Goal: Information Seeking & Learning: Learn about a topic

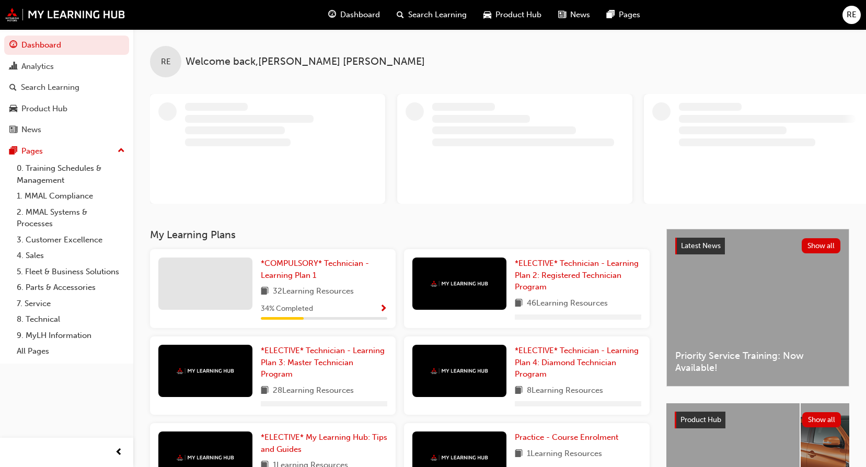
click at [308, 282] on div "*COMPULSORY* Technician - Learning Plan 1 32 Learning Resources 34 % Completed" at bounding box center [324, 289] width 126 height 62
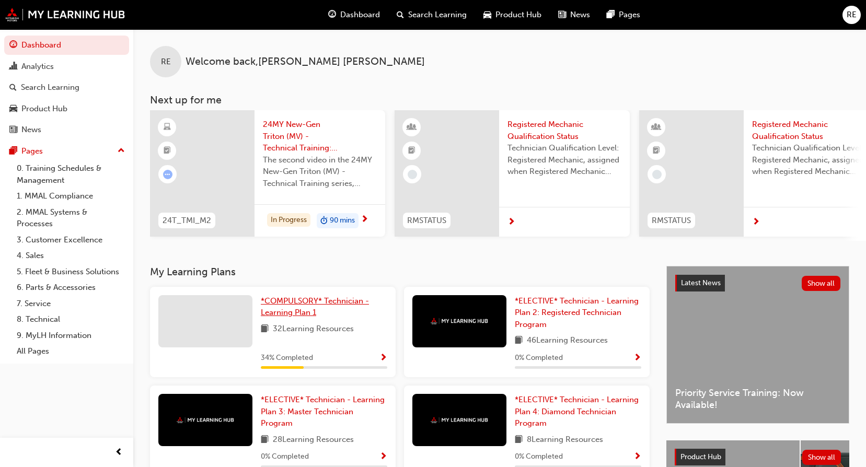
click at [308, 306] on span "*COMPULSORY* Technician - Learning Plan 1" at bounding box center [315, 306] width 108 height 21
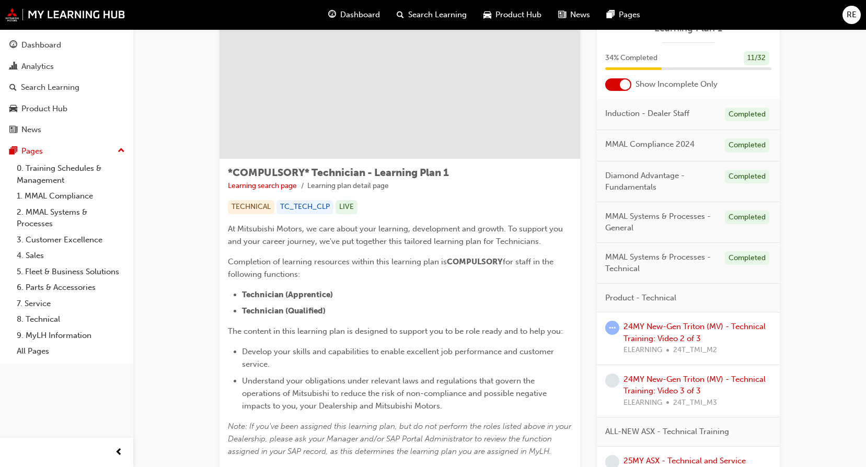
scroll to position [104, 0]
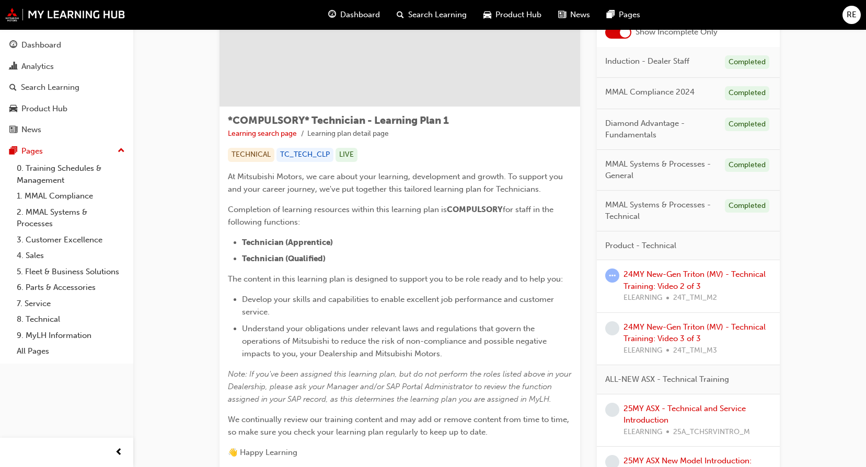
click at [614, 273] on span "learningRecordVerb_ATTEMPT-icon" at bounding box center [612, 276] width 14 height 14
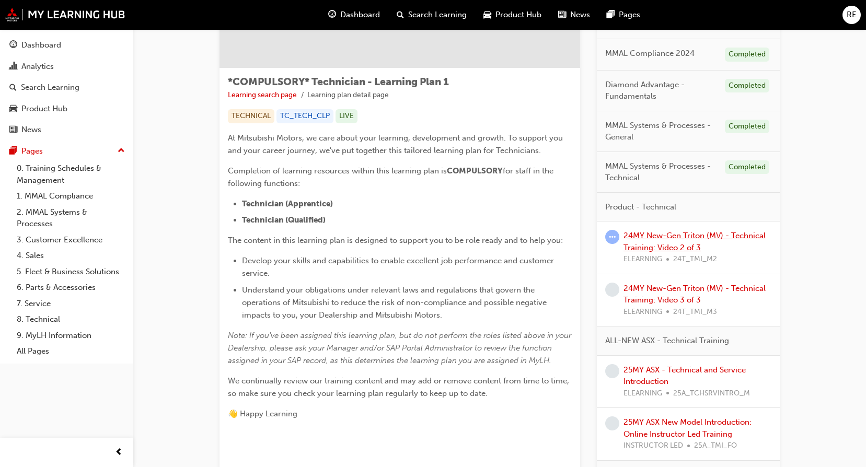
scroll to position [157, 0]
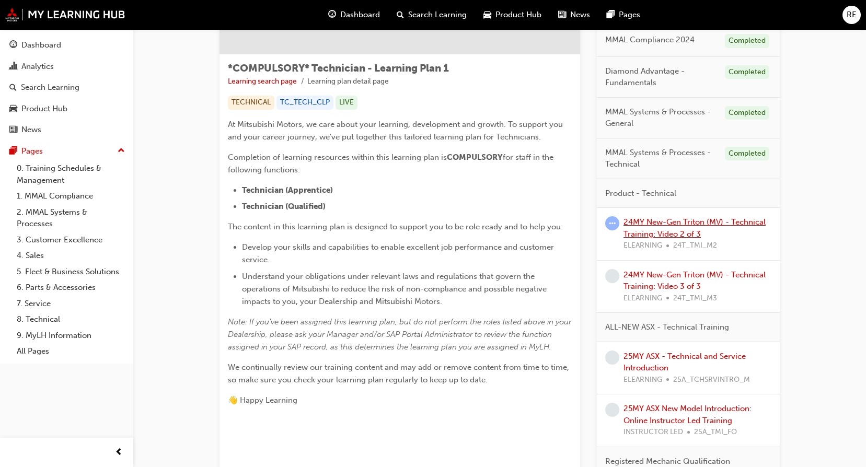
click at [648, 236] on link "24MY New-Gen Triton (MV) - Technical Training: Video 2 of 3" at bounding box center [694, 227] width 142 height 21
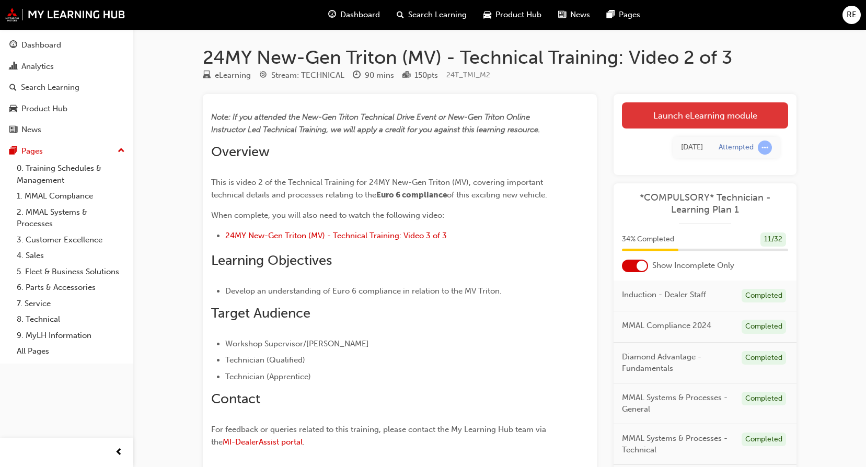
click at [711, 115] on link "Launch eLearning module" at bounding box center [705, 115] width 166 height 26
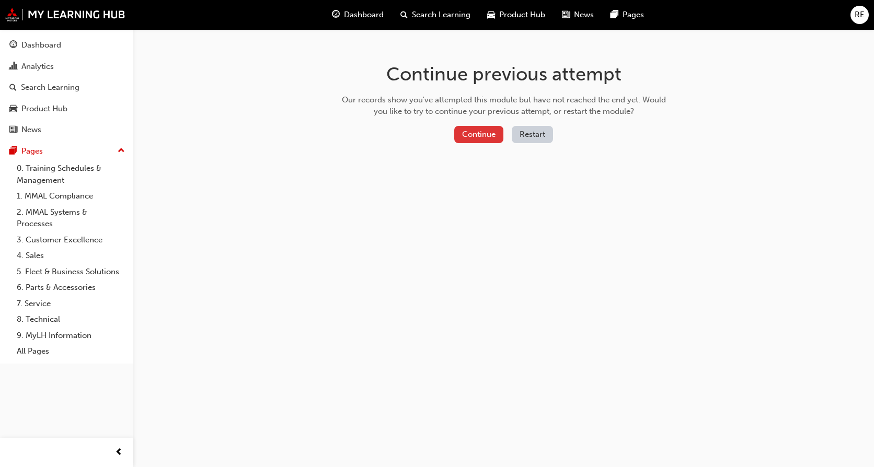
click at [476, 129] on button "Continue" at bounding box center [478, 134] width 49 height 17
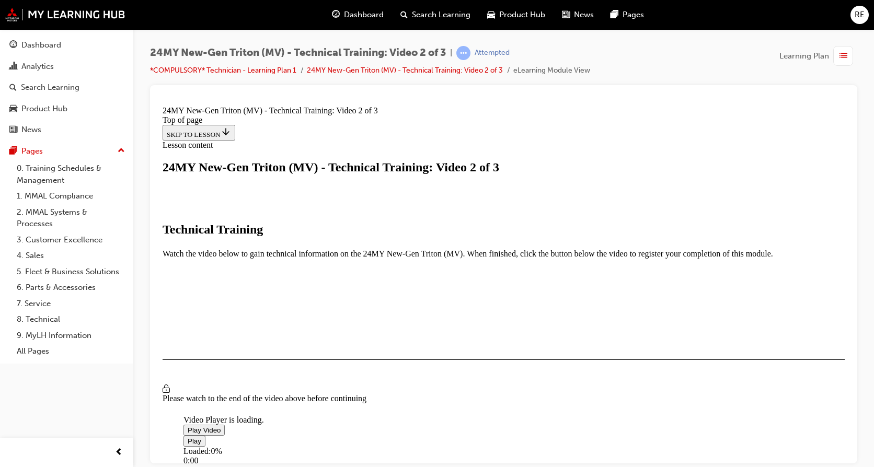
click at [188, 426] on span "Video player" at bounding box center [188, 430] width 0 height 8
click at [340, 325] on video "Video player" at bounding box center [261, 364] width 157 height 78
click at [188, 426] on span "Video player" at bounding box center [188, 430] width 0 height 8
click at [340, 325] on video "Video player" at bounding box center [261, 364] width 157 height 78
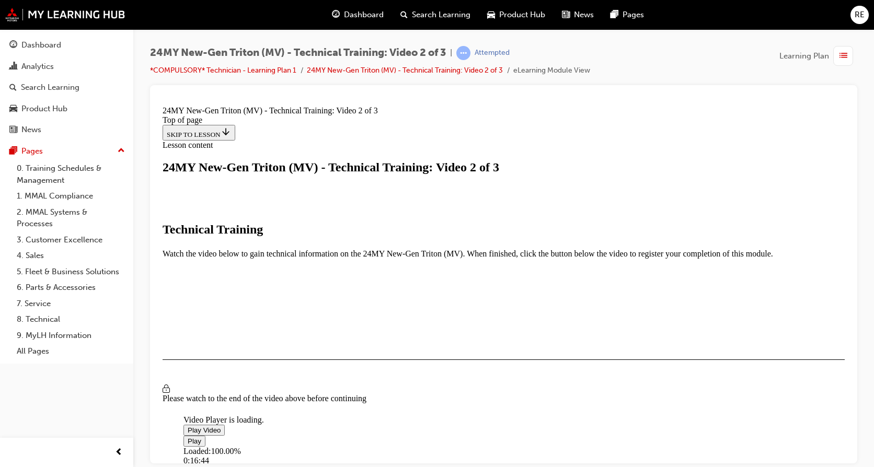
click at [188, 426] on span "Video player" at bounding box center [188, 430] width 0 height 8
